Goal: Check status: Check status

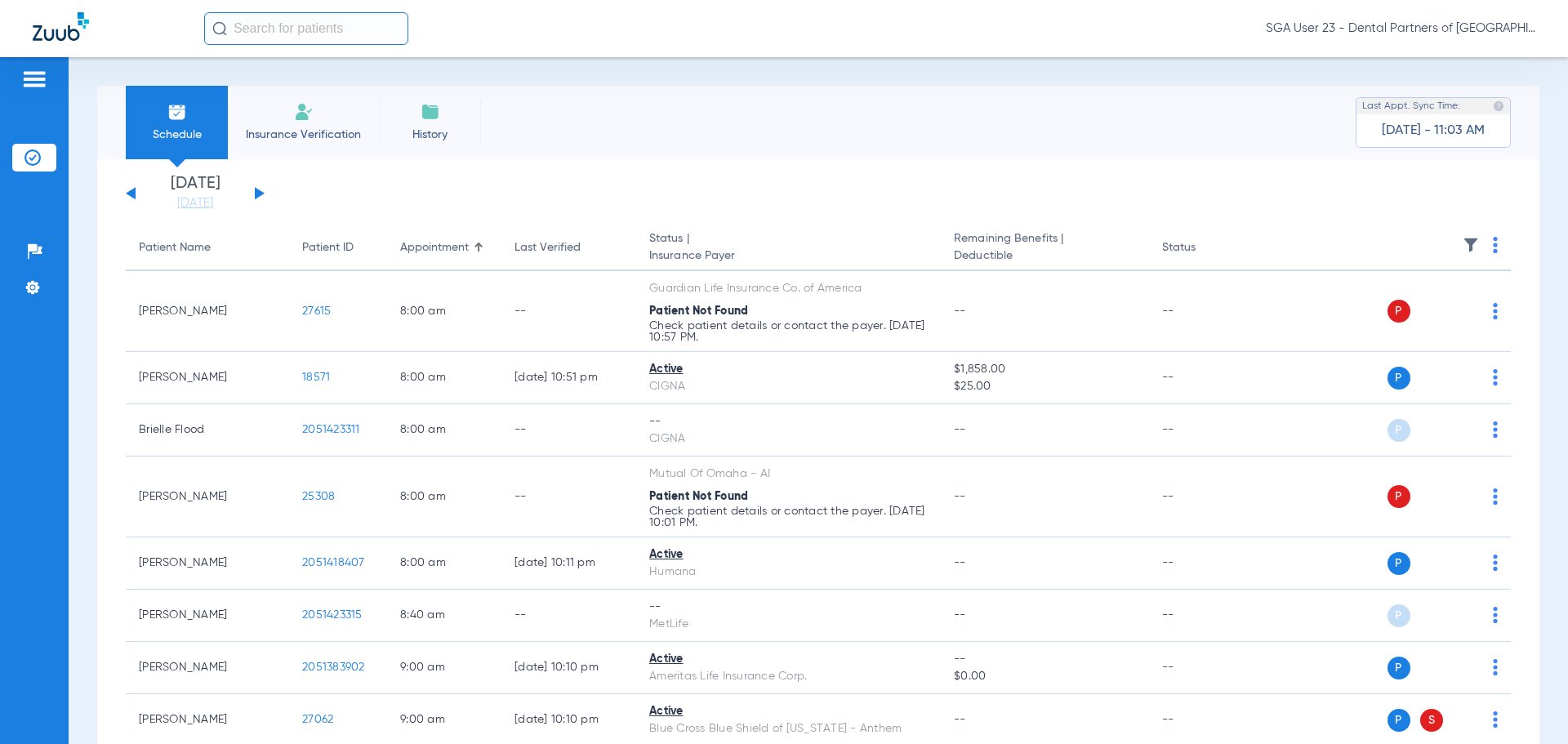
click at [1339, 199] on app-single-date-navigator "[DATE] [DATE] [DATE] [DATE] [DATE] [DATE] [DATE] [DATE] [DATE] [DATE] [DATE] [D…" at bounding box center [817, 194] width 1385 height 36
drag, startPoint x: 1244, startPoint y: 155, endPoint x: 1039, endPoint y: 57, distance: 227.2
click at [1239, 151] on div "Schedule Insurance Verification History Last Appt. Sync Time: [DATE] - 11:03 AM" at bounding box center [818, 122] width 1442 height 74
click at [263, 195] on div "[DATE] [DATE] [DATE] [DATE] [DATE] [DATE] [DATE] [DATE] [DATE] [DATE] [DATE] [D…" at bounding box center [195, 194] width 139 height 36
click at [254, 189] on div "[DATE] [DATE] [DATE] [DATE] [DATE] [DATE] [DATE] [DATE] [DATE] [DATE] [DATE] [D…" at bounding box center [195, 194] width 139 height 36
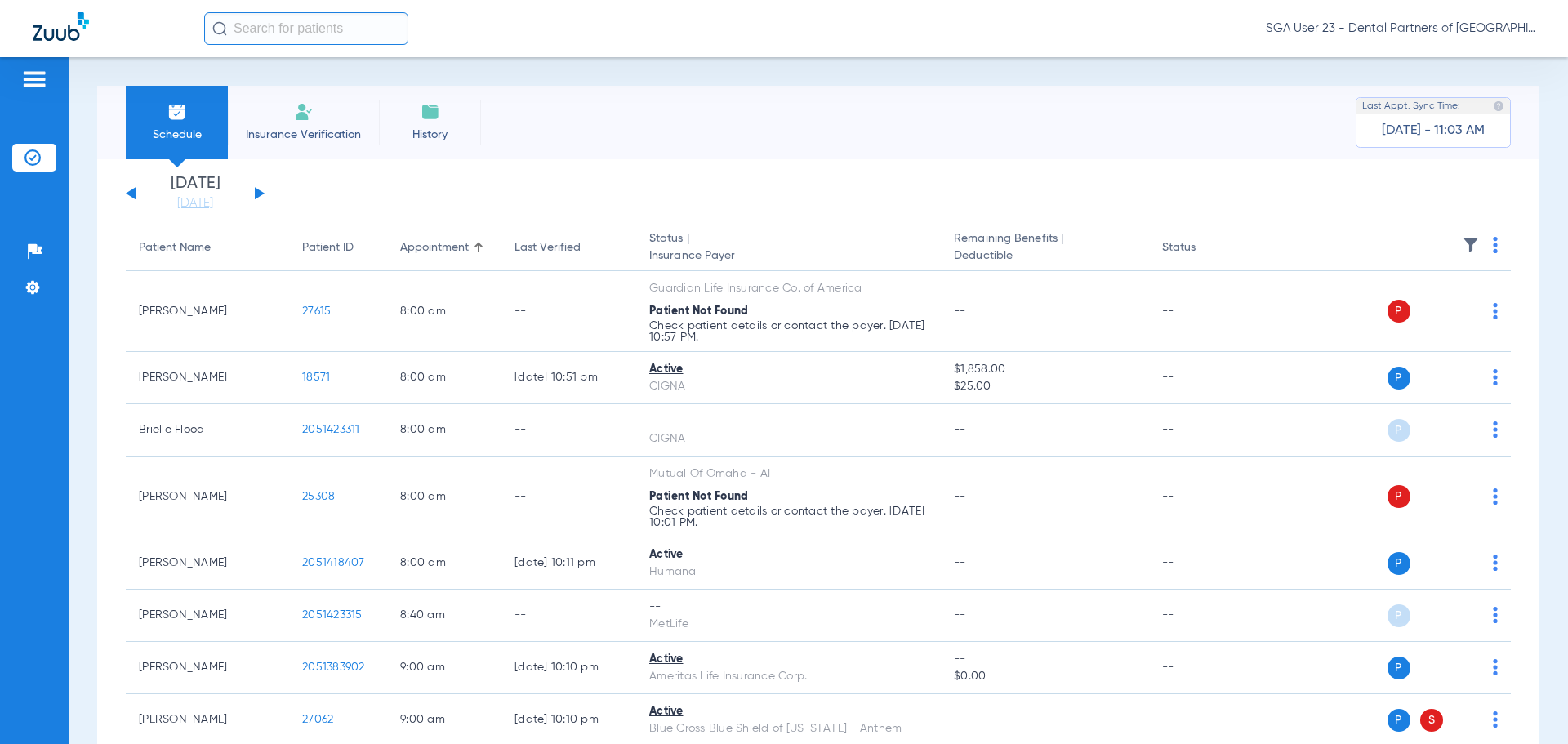
click at [254, 189] on div "[DATE] [DATE] [DATE] [DATE] [DATE] [DATE] [DATE] [DATE] [DATE] [DATE] [DATE] [D…" at bounding box center [195, 194] width 139 height 36
click at [257, 191] on button at bounding box center [260, 193] width 10 height 12
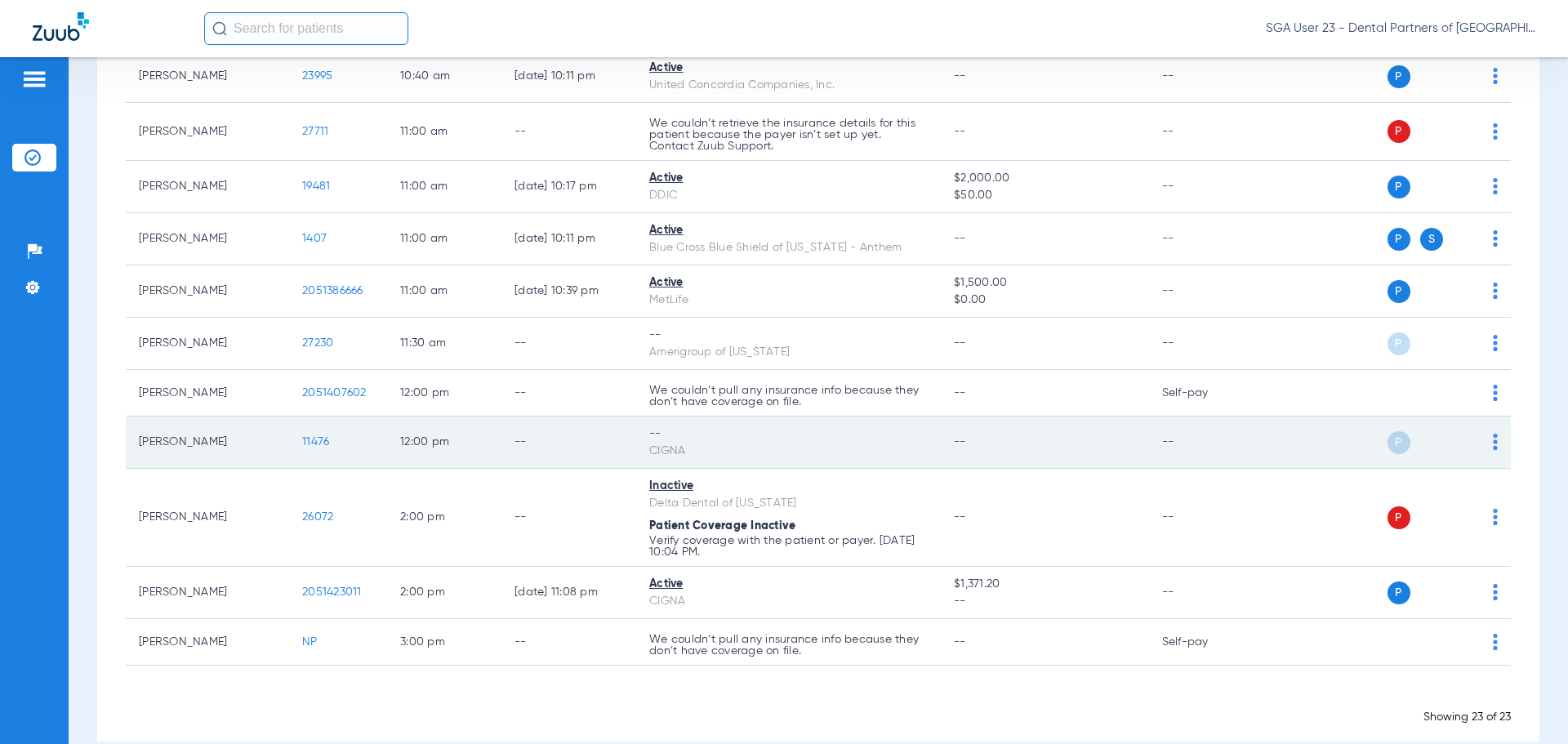
scroll to position [971, 0]
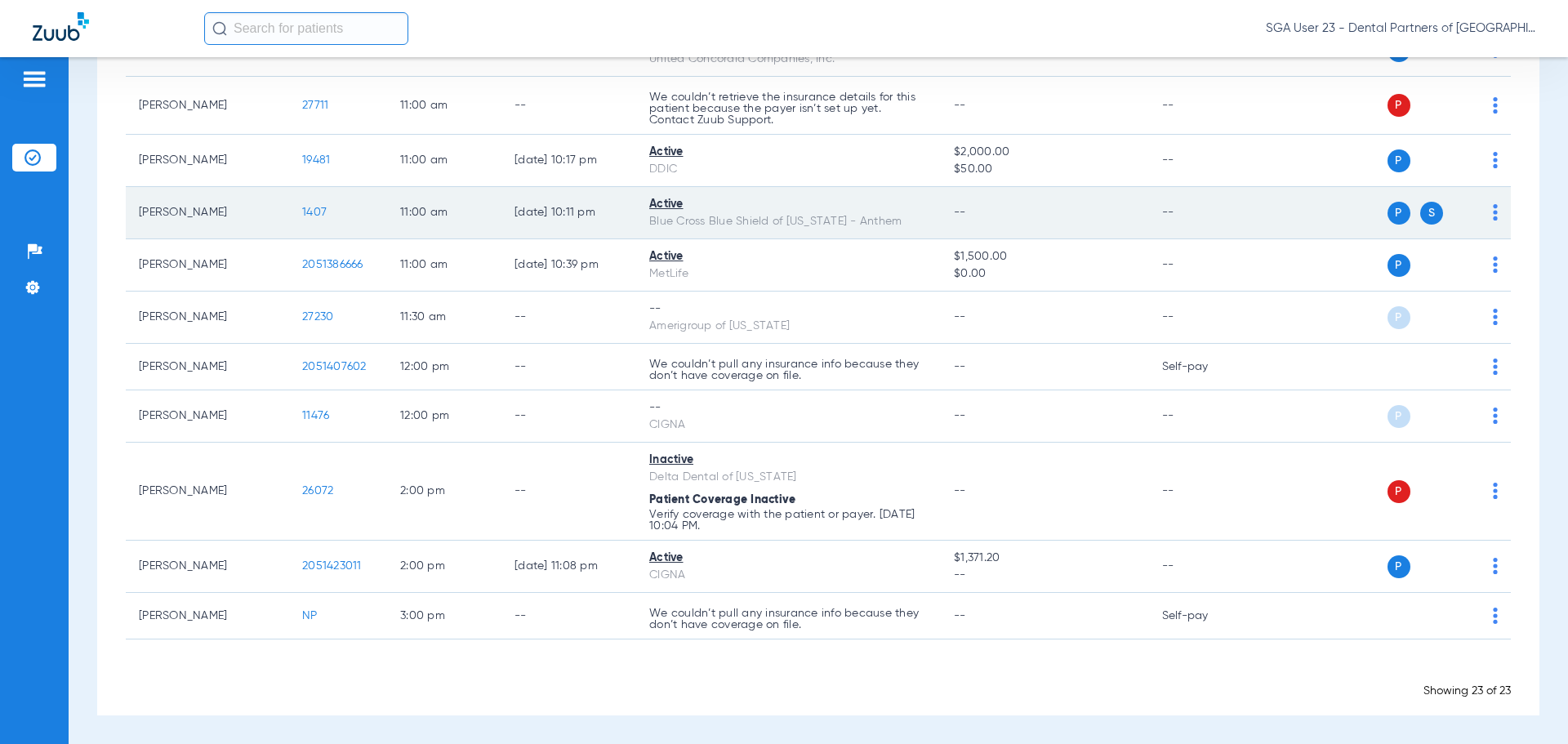
drag, startPoint x: 1283, startPoint y: 265, endPoint x: 1207, endPoint y: 189, distance: 107.5
click at [1281, 263] on div "P S" at bounding box center [1378, 265] width 240 height 23
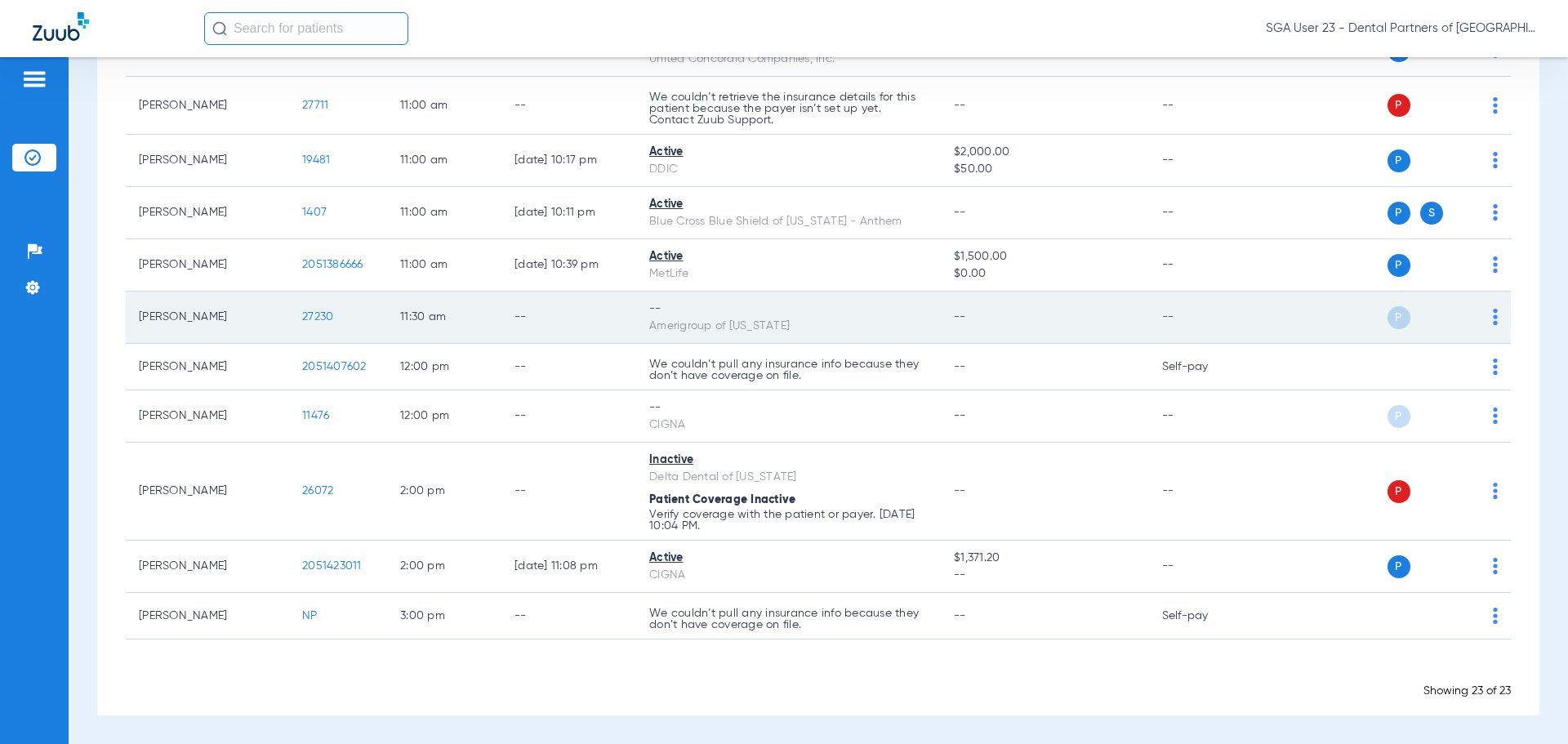
click at [1259, 339] on td "P S" at bounding box center [1385, 317] width 253 height 53
